Goal: Task Accomplishment & Management: Manage account settings

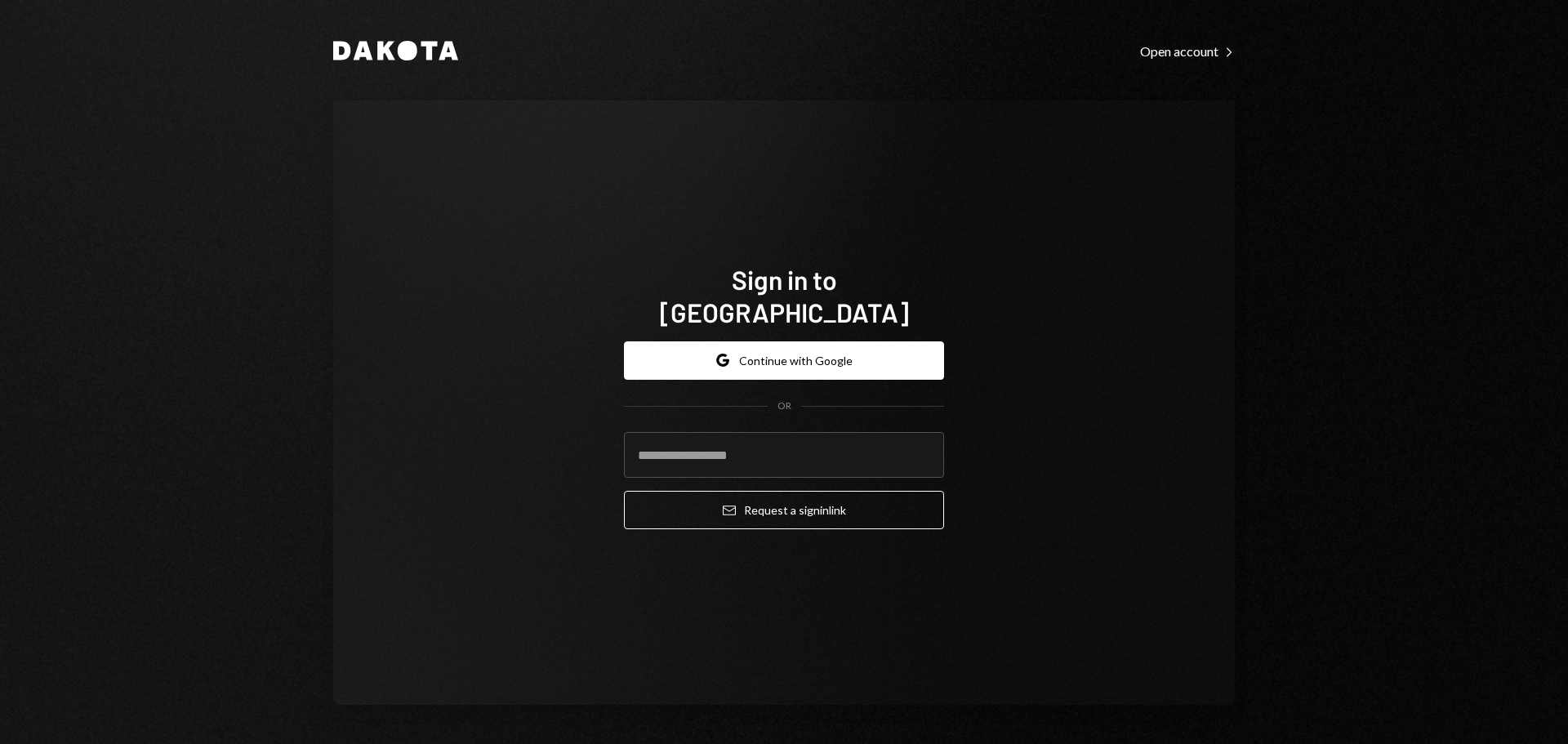
click at [640, 491] on button "Email Request a sign in link" at bounding box center [784, 510] width 320 height 38
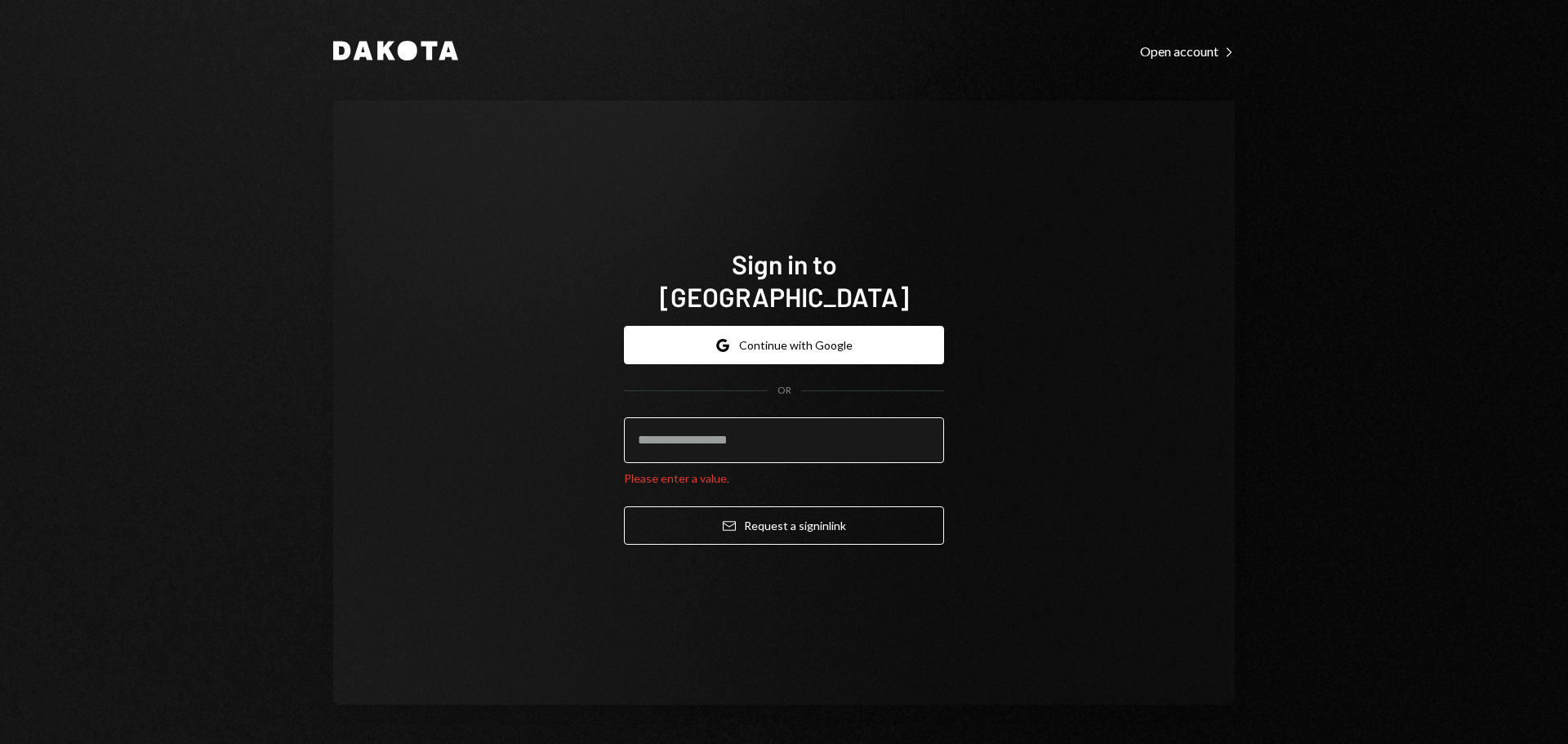
click at [690, 428] on input "email" at bounding box center [784, 440] width 320 height 46
type input "**********"
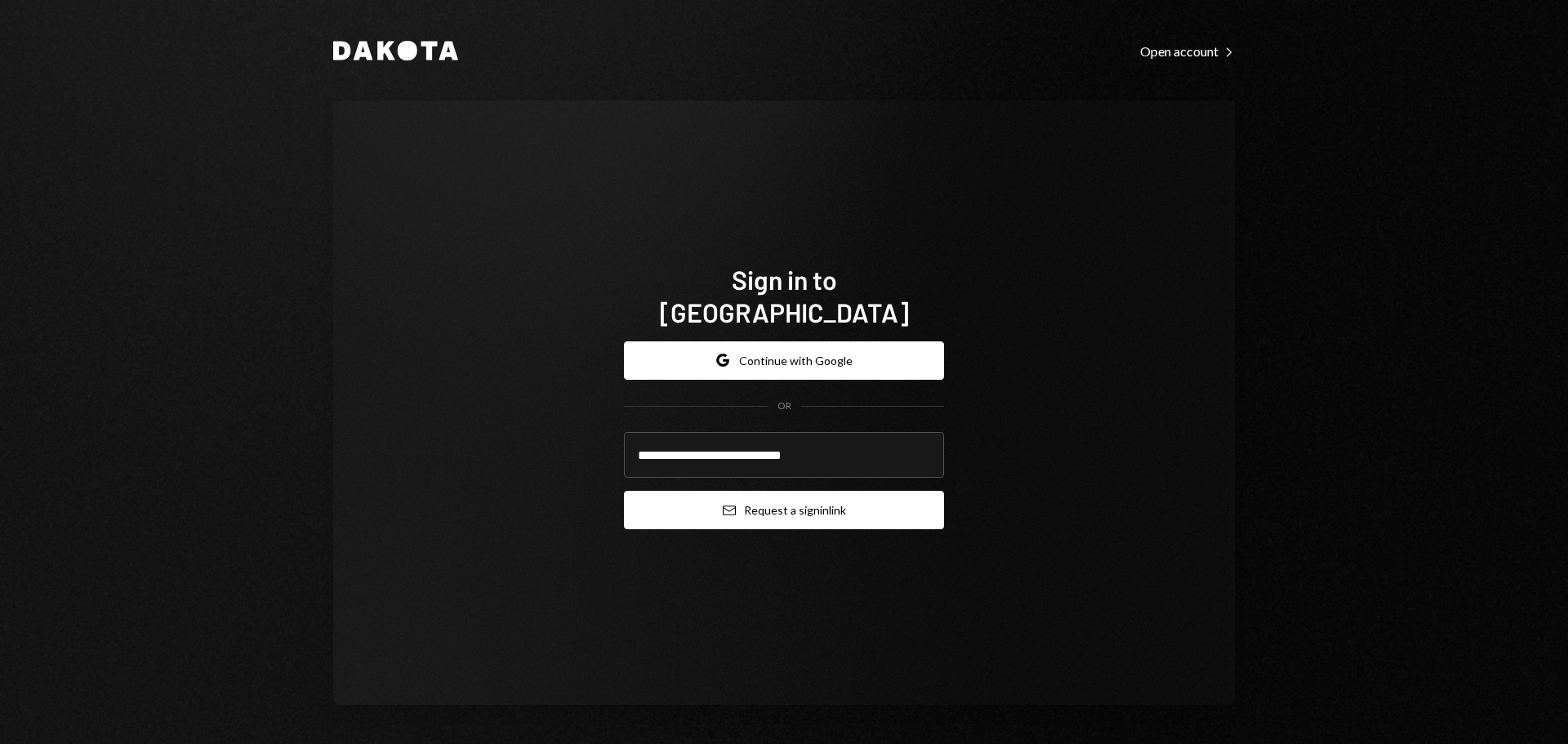
click at [883, 499] on button "Email Request a sign in link" at bounding box center [784, 510] width 320 height 38
